Goal: Find contact information: Find contact information

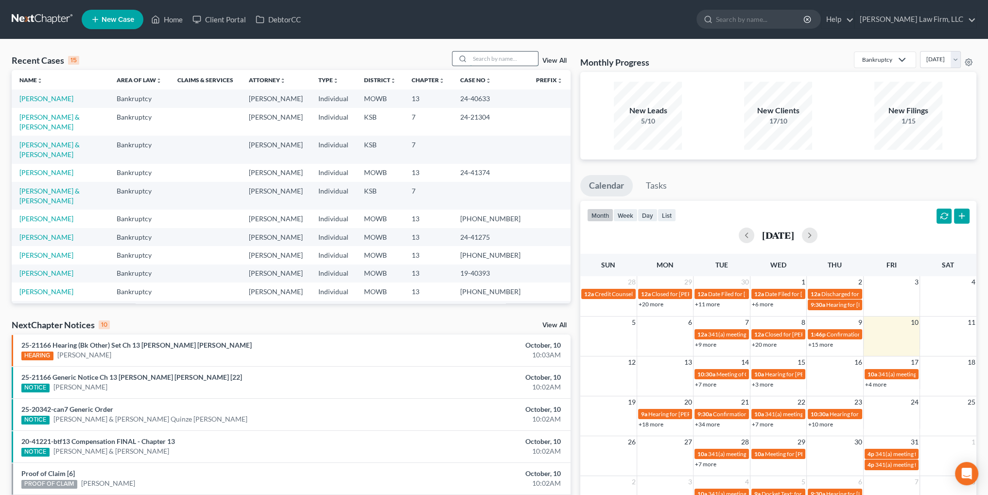
click at [499, 58] on input "search" at bounding box center [504, 58] width 68 height 14
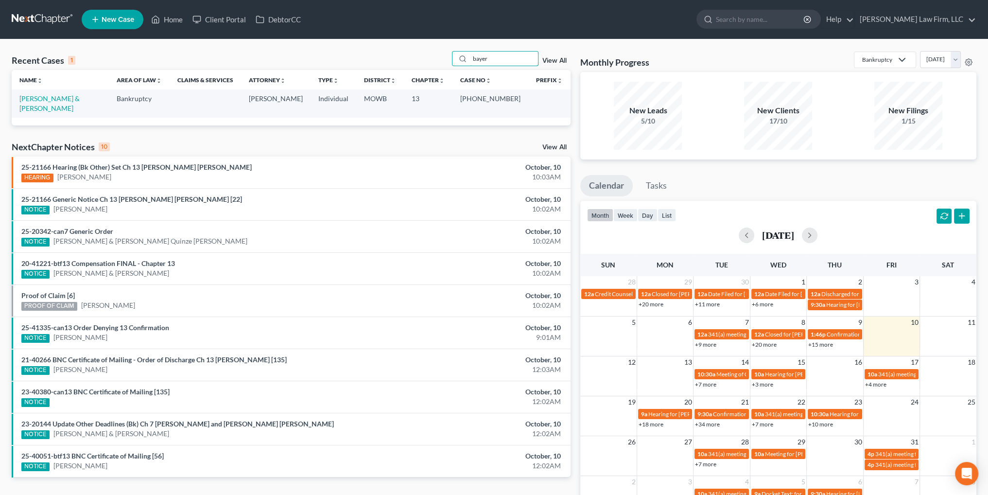
type input "bayer"
click at [37, 101] on link "[PERSON_NAME] & [PERSON_NAME]" at bounding box center [49, 103] width 60 height 18
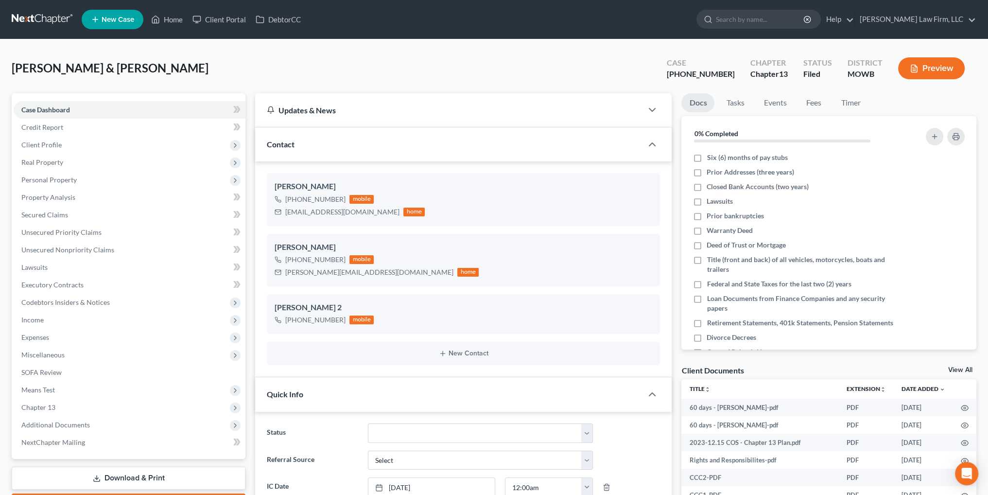
scroll to position [3928, 0]
drag, startPoint x: 369, startPoint y: 212, endPoint x: 286, endPoint y: 215, distance: 83.6
click at [286, 215] on div "[EMAIL_ADDRESS][DOMAIN_NAME] home" at bounding box center [349, 211] width 150 height 13
copy div "[EMAIL_ADDRESS][DOMAIN_NAME]"
drag, startPoint x: 371, startPoint y: 273, endPoint x: 286, endPoint y: 276, distance: 85.1
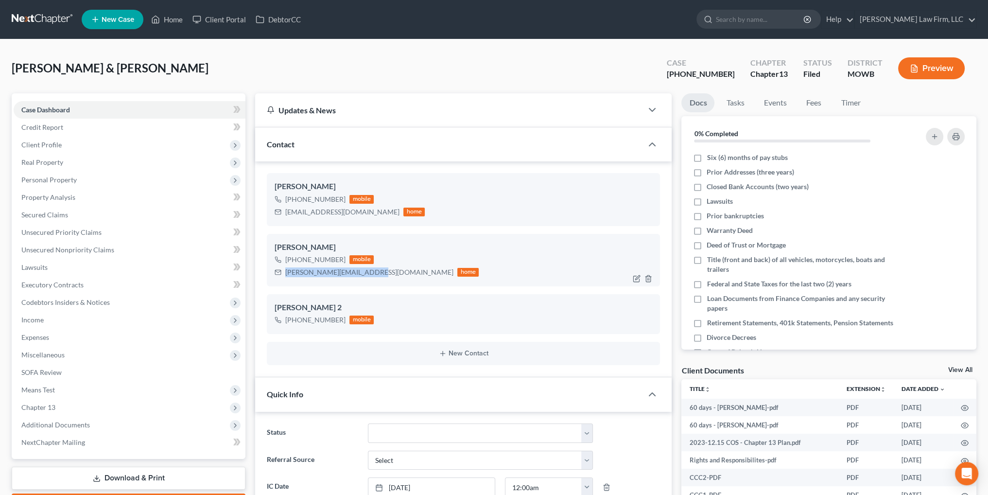
click at [286, 276] on div "[PERSON_NAME][EMAIL_ADDRESS][DOMAIN_NAME]" at bounding box center [369, 272] width 168 height 10
copy div "[PERSON_NAME][EMAIL_ADDRESS][DOMAIN_NAME]"
click at [170, 17] on link "Home" at bounding box center [166, 19] width 41 height 17
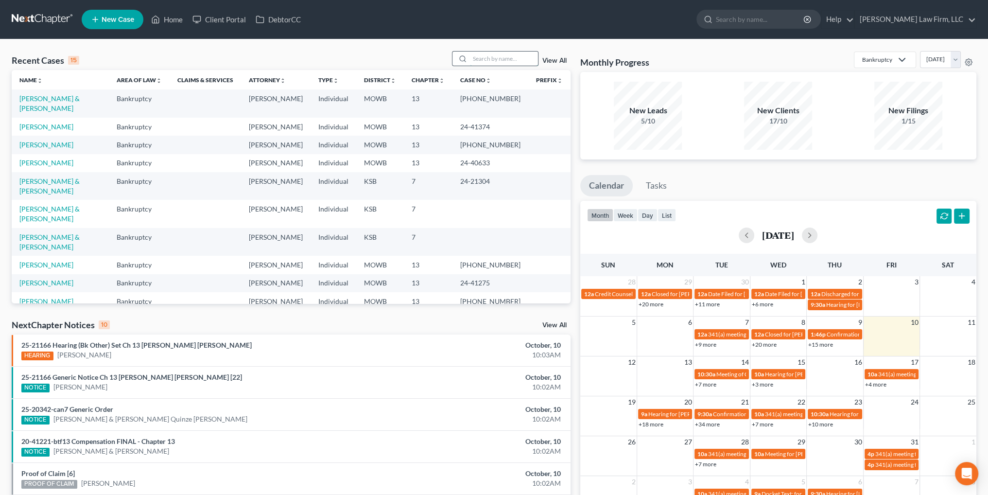
click at [495, 57] on input "search" at bounding box center [504, 58] width 68 height 14
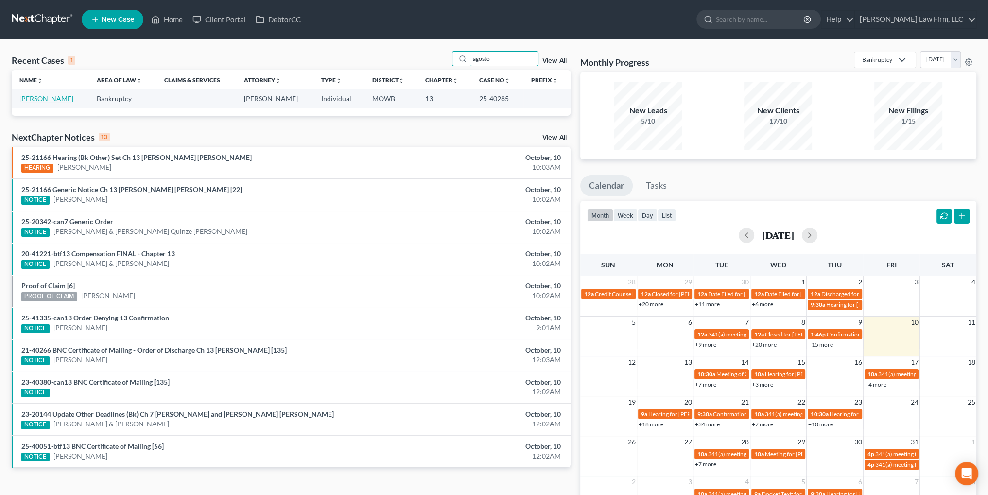
type input "agosto"
click at [43, 102] on link "[PERSON_NAME]" at bounding box center [46, 98] width 54 height 8
select select "6"
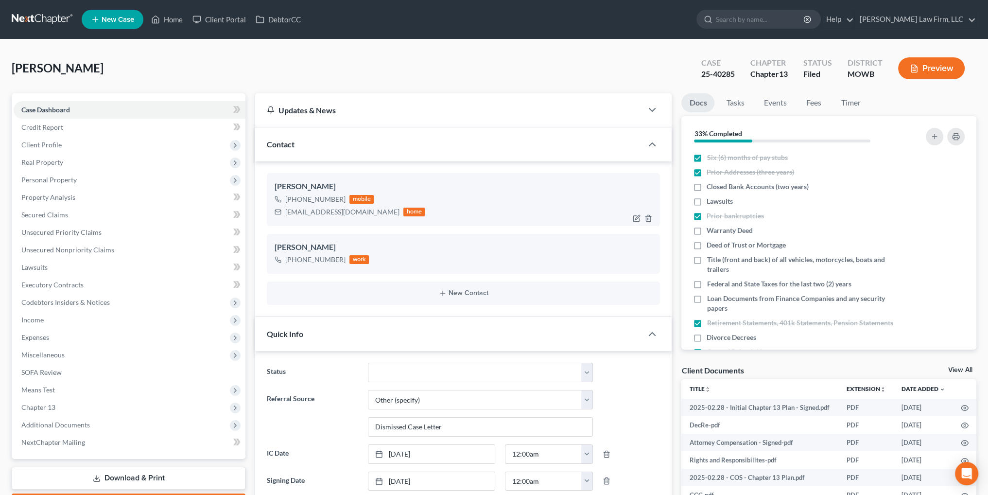
scroll to position [1022, 0]
drag, startPoint x: 362, startPoint y: 214, endPoint x: 287, endPoint y: 214, distance: 75.3
click at [287, 214] on div "[EMAIL_ADDRESS][DOMAIN_NAME] home" at bounding box center [349, 211] width 150 height 13
copy div "[EMAIL_ADDRESS][DOMAIN_NAME]"
click at [172, 10] on ul "New Case Home Client Portal DebtorCC - No Result - See all results Or Press Ent…" at bounding box center [529, 19] width 894 height 25
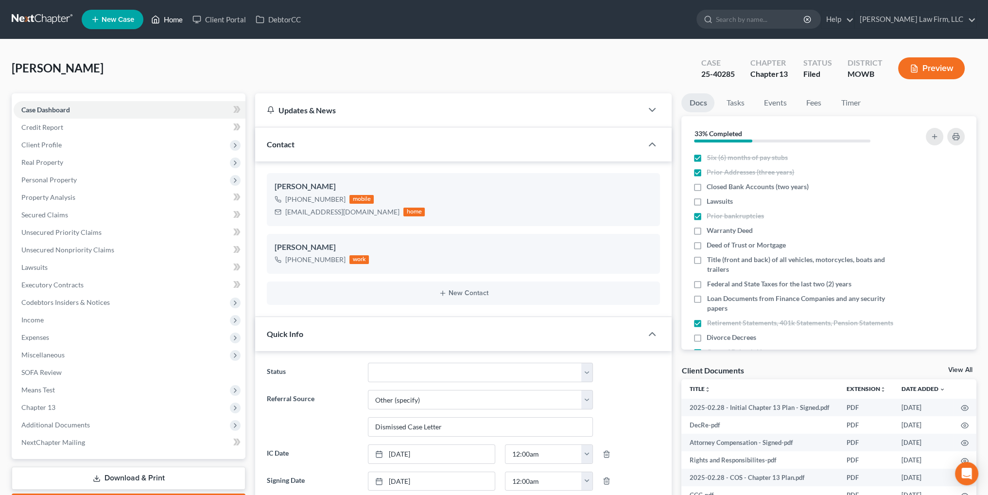
click at [171, 18] on link "Home" at bounding box center [166, 19] width 41 height 17
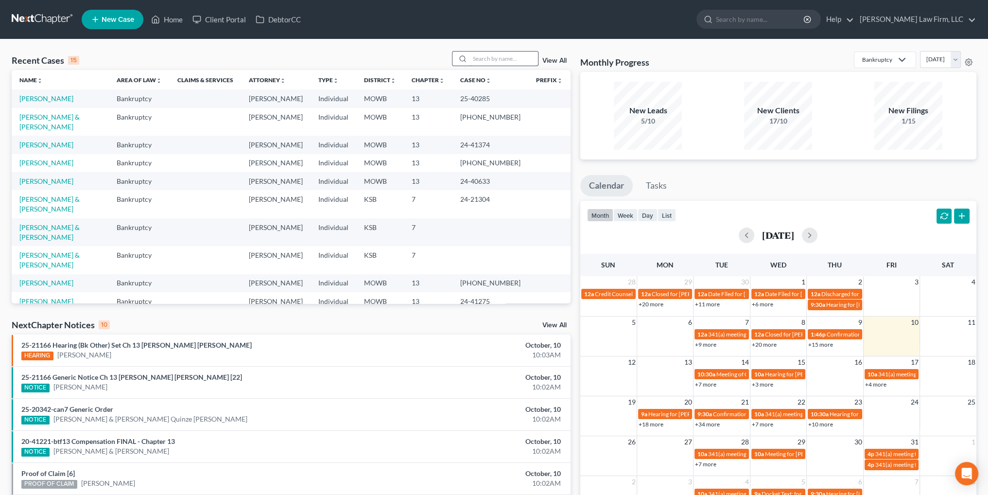
click at [479, 58] on input "search" at bounding box center [504, 58] width 68 height 14
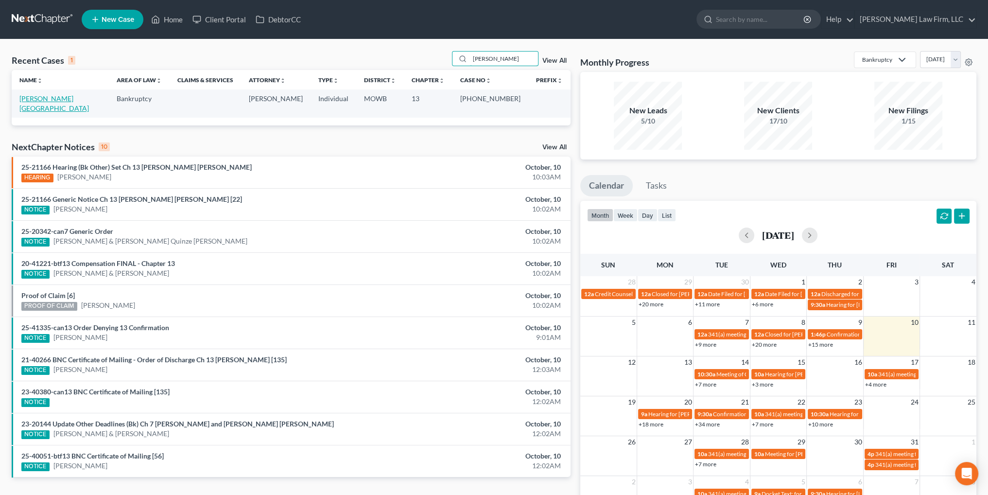
type input "[PERSON_NAME]"
click at [51, 98] on link "[PERSON_NAME][GEOGRAPHIC_DATA]" at bounding box center [53, 103] width 69 height 18
select select "6"
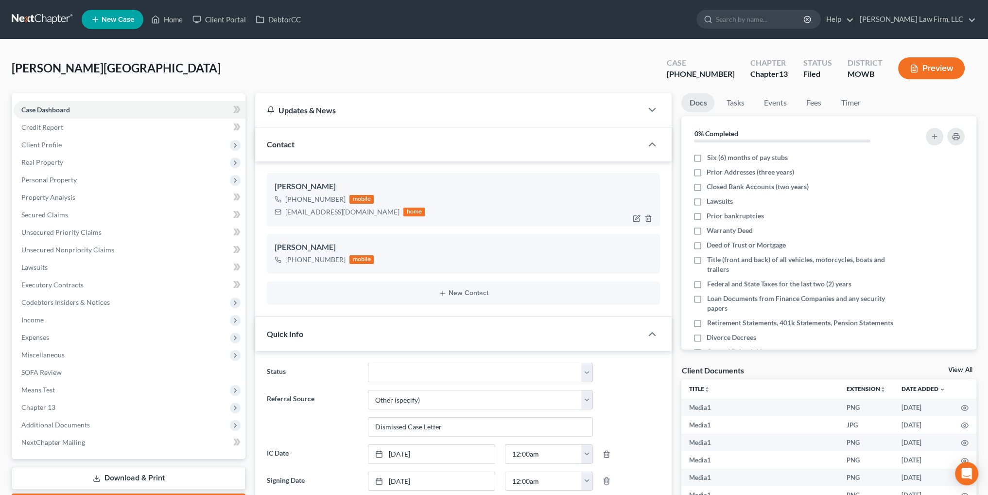
scroll to position [10286, 0]
drag, startPoint x: 366, startPoint y: 213, endPoint x: 284, endPoint y: 214, distance: 82.6
click at [284, 214] on div "[EMAIL_ADDRESS][DOMAIN_NAME] home" at bounding box center [349, 211] width 150 height 13
copy div "[EMAIL_ADDRESS][DOMAIN_NAME]"
click at [162, 19] on link "Home" at bounding box center [166, 19] width 41 height 17
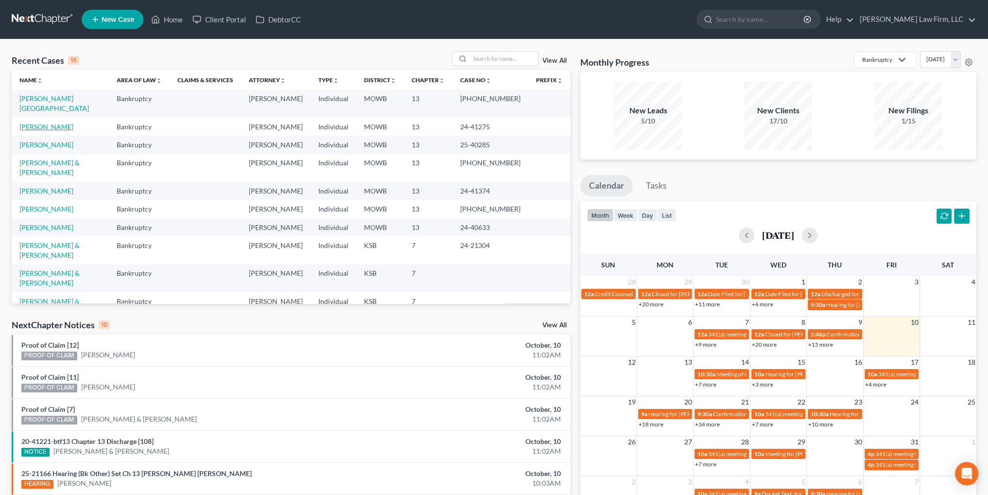
click at [37, 122] on link "[PERSON_NAME]" at bounding box center [46, 126] width 54 height 8
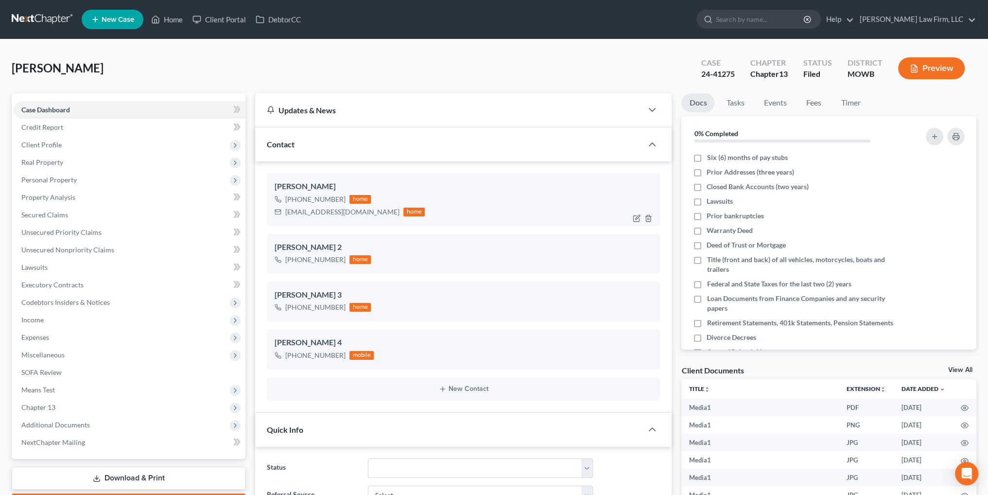
scroll to position [21211, 0]
drag, startPoint x: 389, startPoint y: 211, endPoint x: 286, endPoint y: 216, distance: 103.1
click at [286, 216] on div "[EMAIL_ADDRESS][DOMAIN_NAME] home" at bounding box center [349, 211] width 150 height 13
copy div "[EMAIL_ADDRESS][DOMAIN_NAME]"
click at [169, 15] on link "Home" at bounding box center [166, 19] width 41 height 17
